Goal: Information Seeking & Learning: Learn about a topic

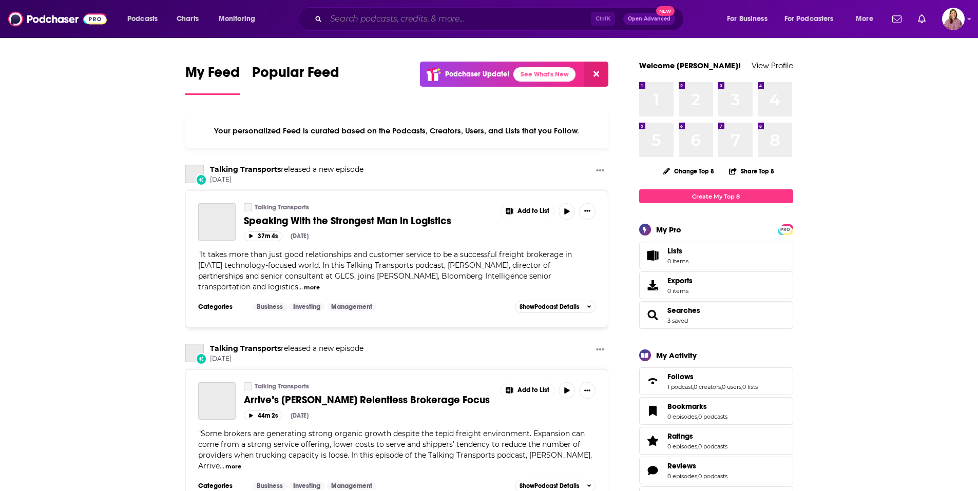
click at [417, 25] on input "Search podcasts, credits, & more..." at bounding box center [458, 19] width 265 height 16
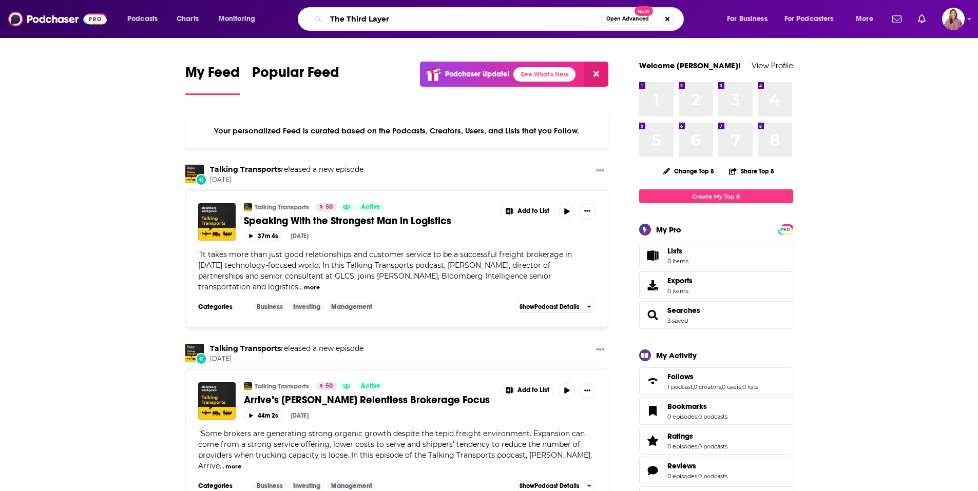
type input "The Third Layer"
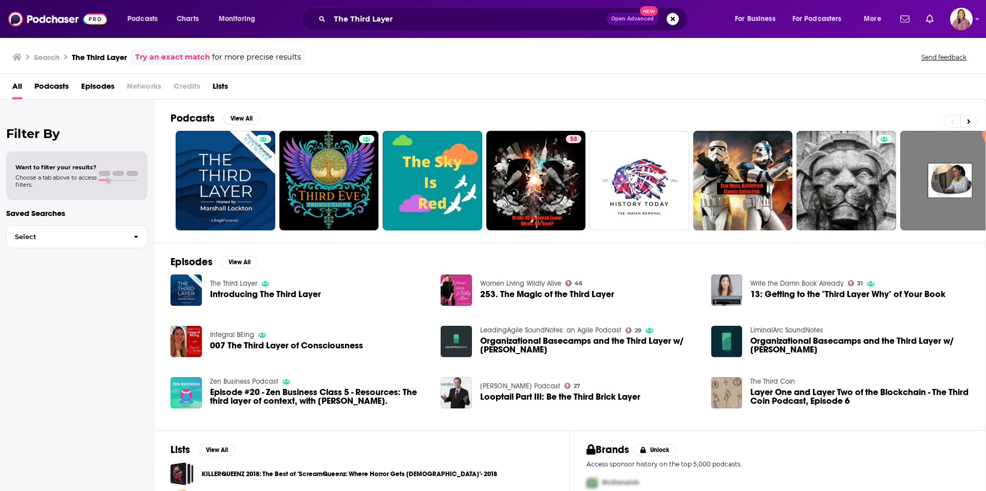
click at [239, 300] on div "Introducing The Third Layer" at bounding box center [265, 296] width 111 height 12
click at [238, 286] on link "The Third Layer" at bounding box center [233, 283] width 47 height 9
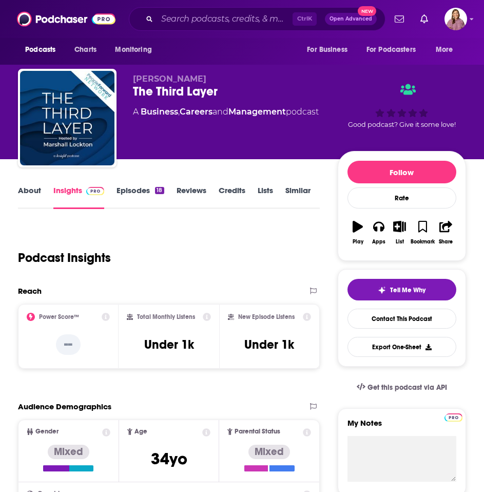
click at [104, 317] on icon at bounding box center [106, 317] width 8 height 8
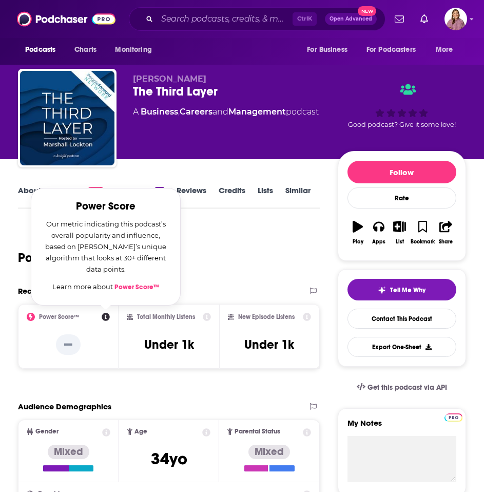
click at [205, 279] on div "Podcast Insights" at bounding box center [169, 255] width 302 height 61
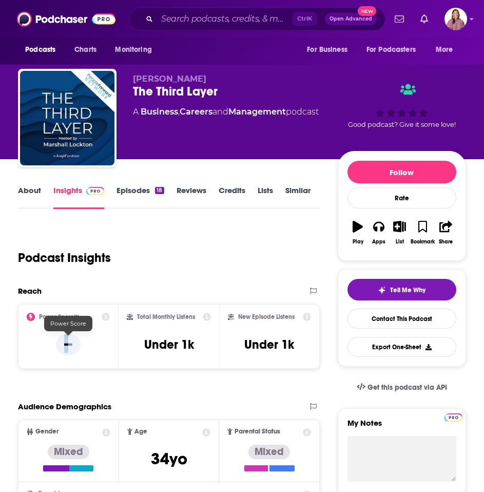
click at [66, 344] on p "--" at bounding box center [68, 344] width 25 height 21
click at [73, 349] on p "--" at bounding box center [68, 344] width 25 height 21
click at [64, 343] on p "--" at bounding box center [68, 344] width 25 height 21
click at [41, 193] on link "About" at bounding box center [29, 197] width 23 height 24
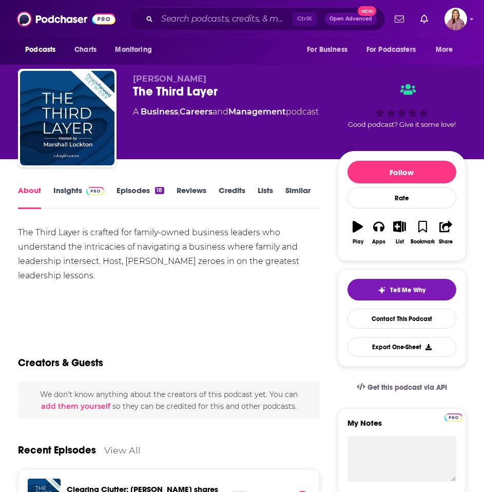
click at [97, 278] on div "The Third Layer is crafted for family-owned business leaders who understand the…" at bounding box center [169, 254] width 302 height 58
drag, startPoint x: 93, startPoint y: 275, endPoint x: 20, endPoint y: 230, distance: 86.0
click at [20, 230] on div "The Third Layer is crafted for family-owned business leaders who understand the…" at bounding box center [169, 254] width 302 height 58
copy div "The Third Layer is crafted for family-owned business leaders who understand the…"
click at [197, 269] on div "The Third Layer is crafted for family-owned business leaders who understand the…" at bounding box center [169, 254] width 302 height 58
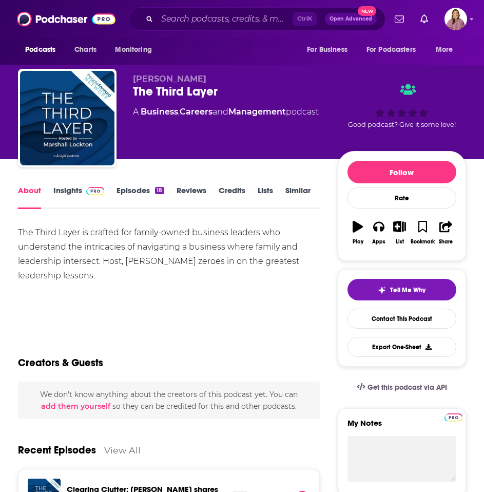
click at [115, 254] on div "The Third Layer is crafted for family-owned business leaders who understand the…" at bounding box center [169, 254] width 302 height 58
click at [145, 191] on link "Episodes 18" at bounding box center [140, 197] width 47 height 24
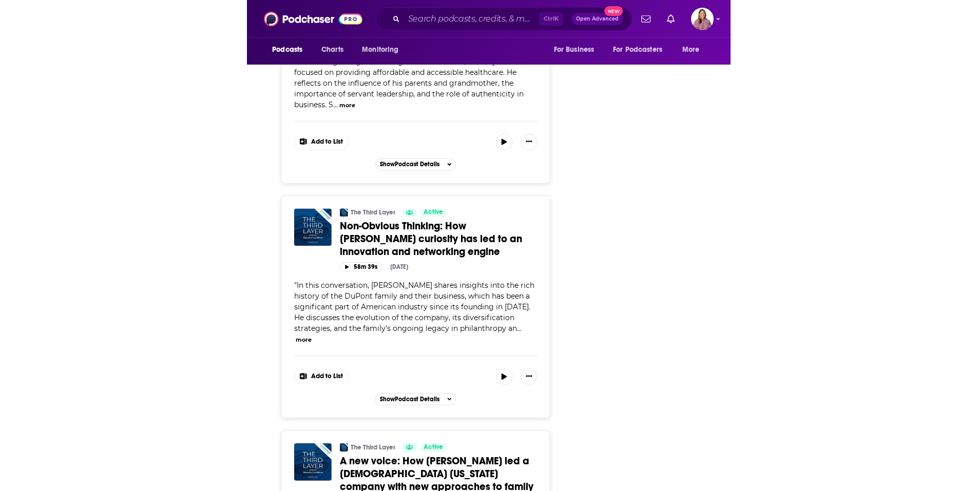
scroll to position [2241, 0]
